Goal: Book appointment/travel/reservation

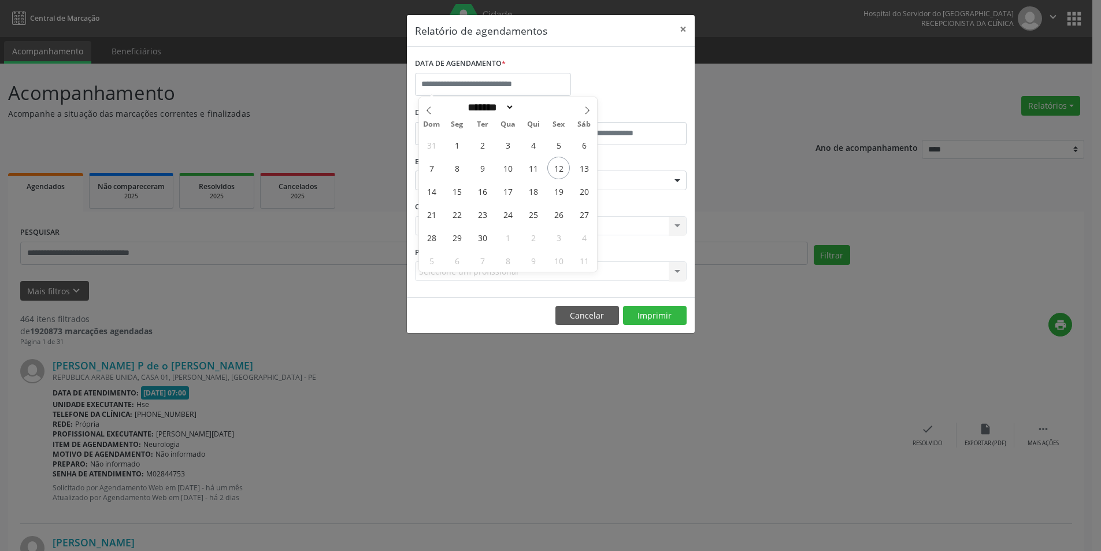
select select "*"
click at [586, 162] on span "13" at bounding box center [584, 168] width 23 height 23
type input "**********"
click at [586, 162] on div "ESPECIALIDADE Seleciona uma especialidade Todas as especialidades Alergologia A…" at bounding box center [554, 175] width 277 height 45
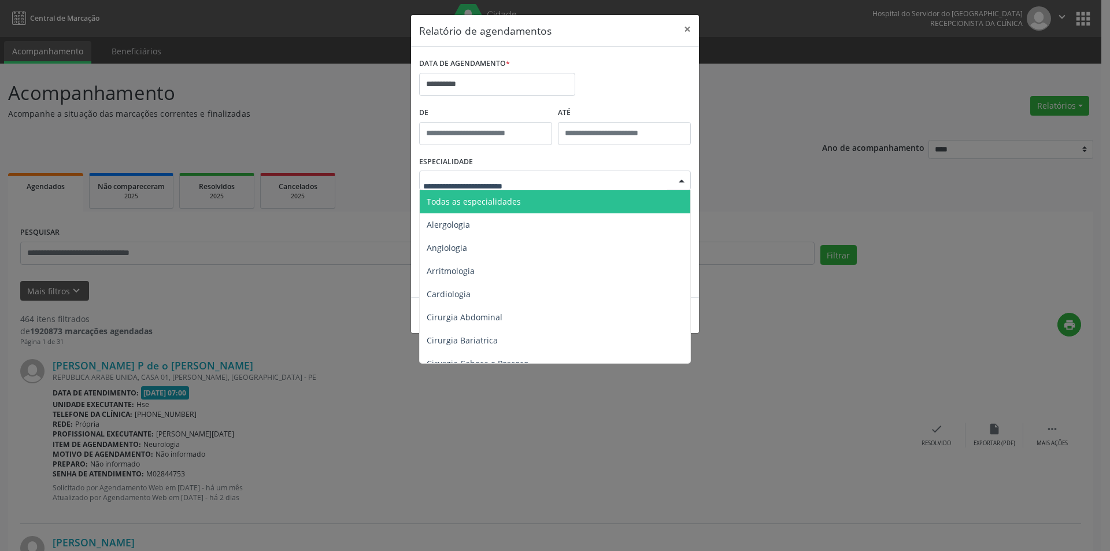
click at [520, 196] on span "Todas as especialidades" at bounding box center [556, 201] width 272 height 23
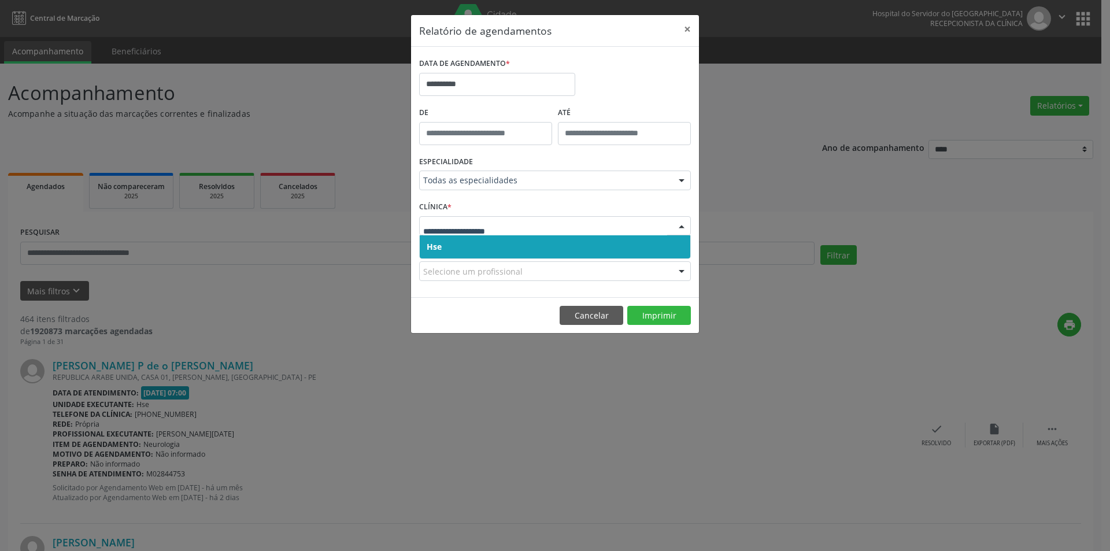
click at [525, 249] on span "Hse" at bounding box center [555, 246] width 270 height 23
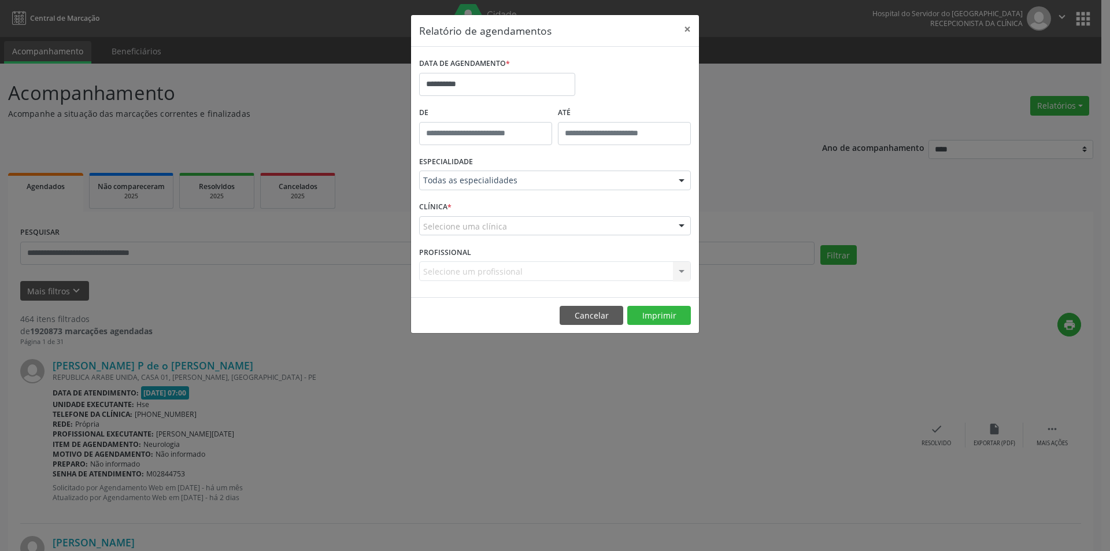
drag, startPoint x: 529, startPoint y: 229, endPoint x: 526, endPoint y: 241, distance: 12.6
click at [529, 229] on div "Selecione uma clínica" at bounding box center [555, 226] width 272 height 20
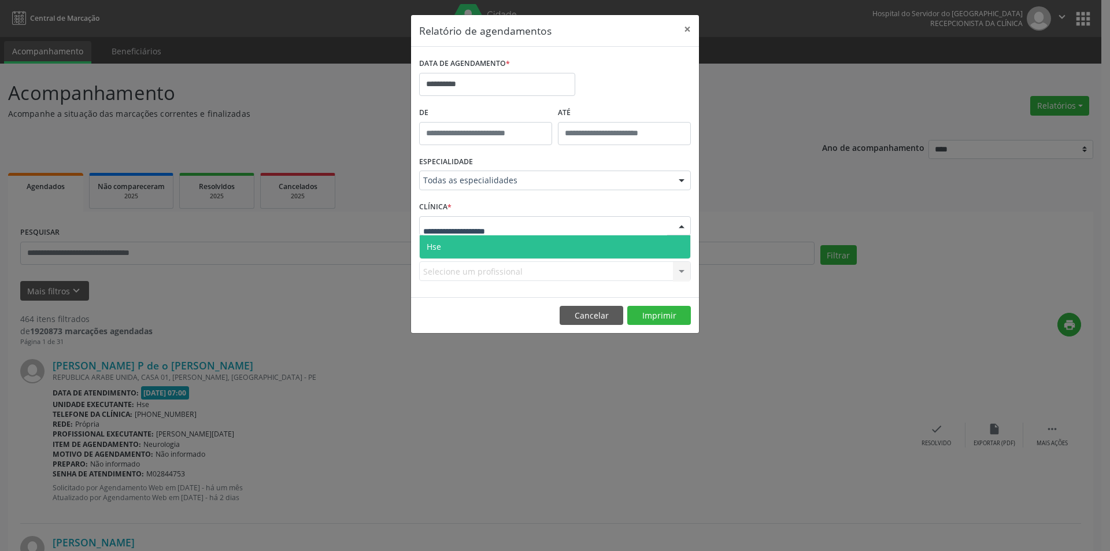
click at [526, 242] on span "Hse" at bounding box center [555, 246] width 270 height 23
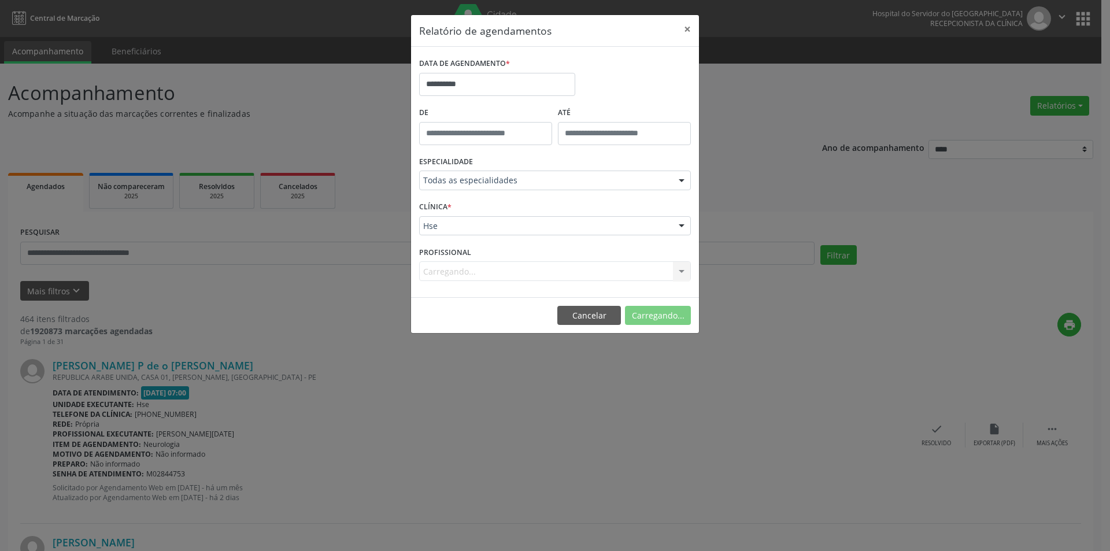
click at [510, 274] on div "Carregando... Nenhum resultado encontrado para: " " Não há nenhuma opção para s…" at bounding box center [555, 271] width 272 height 20
click at [512, 273] on div "Carregando... Nenhum resultado encontrado para: " " Não há nenhuma opção para s…" at bounding box center [555, 271] width 272 height 20
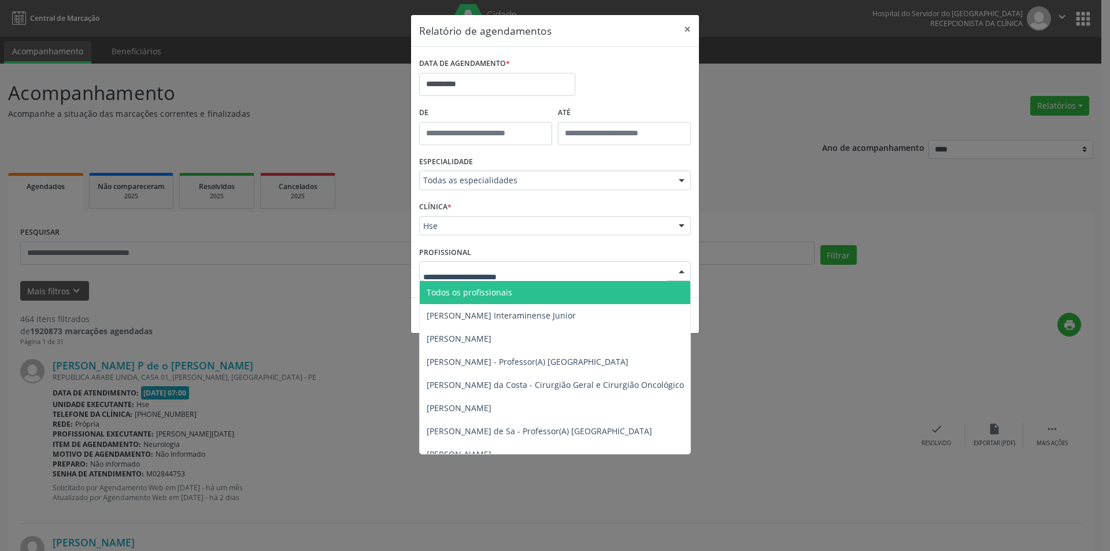
click at [489, 297] on span "Todos os profissionais" at bounding box center [470, 292] width 86 height 11
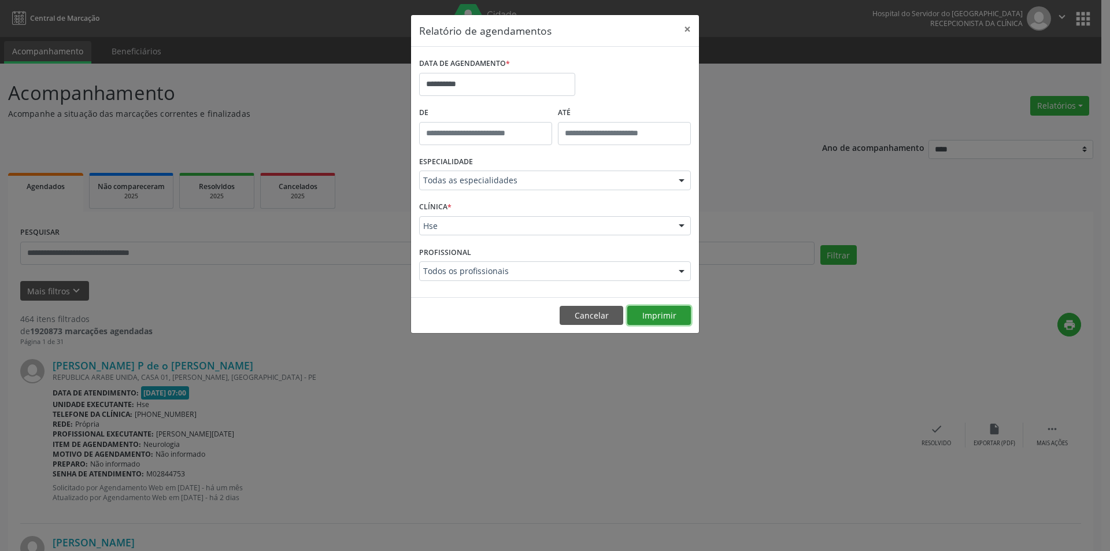
click at [663, 316] on button "Imprimir" at bounding box center [659, 316] width 64 height 20
click at [451, 86] on input "**********" at bounding box center [497, 84] width 156 height 23
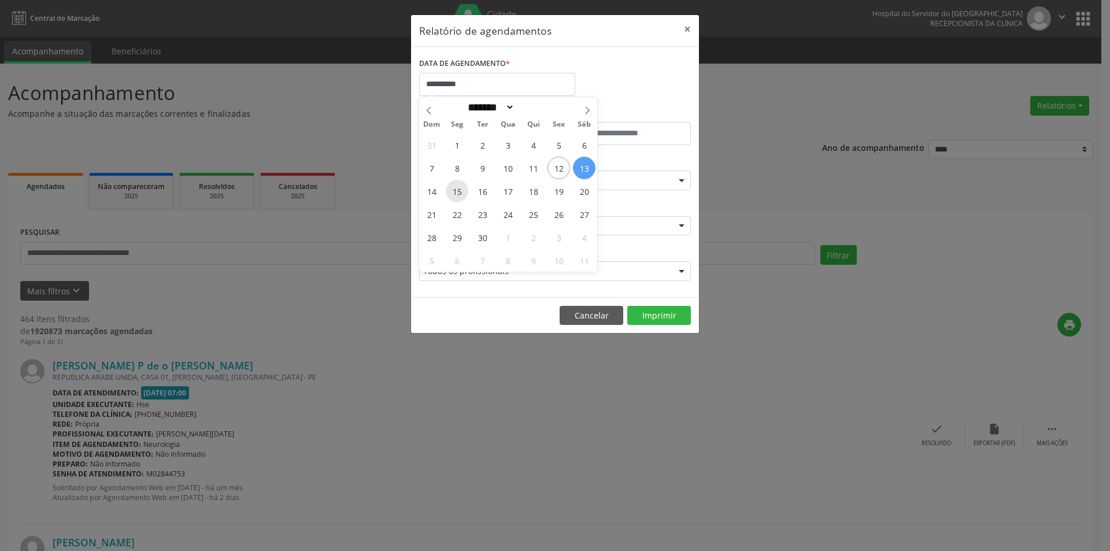
click at [454, 193] on span "15" at bounding box center [457, 191] width 23 height 23
type input "**********"
click at [454, 193] on span "15" at bounding box center [457, 191] width 23 height 23
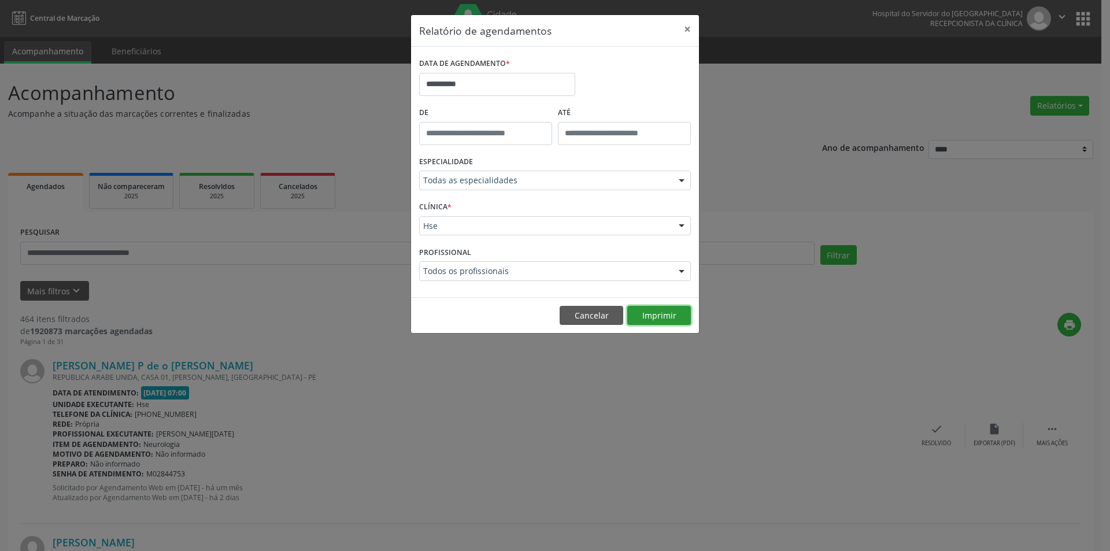
click at [668, 317] on button "Imprimir" at bounding box center [659, 316] width 64 height 20
